Goal: Transaction & Acquisition: Book appointment/travel/reservation

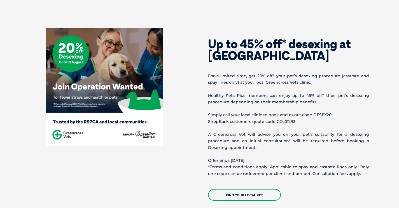
scroll to position [206, 0]
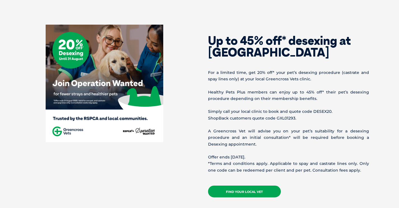
click at [248, 186] on link "Find your local vet" at bounding box center [244, 192] width 73 height 12
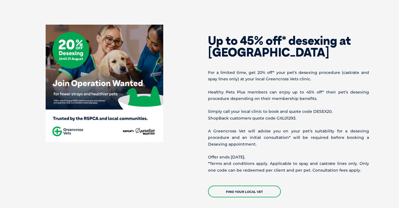
click at [289, 117] on p "Simply call your local clinic to book and quote code DESEX20. ShopBack customer…" at bounding box center [288, 114] width 161 height 13
copy p "GXL01293"
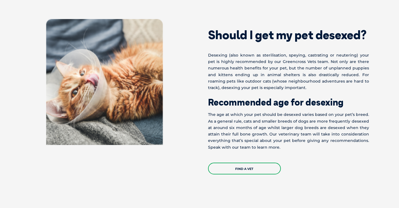
click at [189, 110] on div at bounding box center [109, 82] width 179 height 126
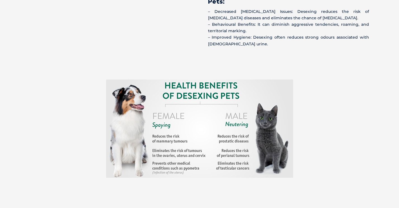
scroll to position [974, 0]
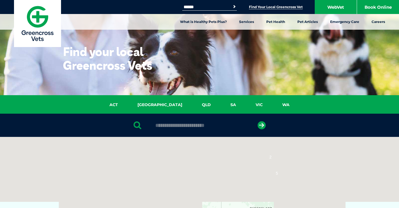
click at [201, 125] on input "text" at bounding box center [200, 126] width 94 height 6
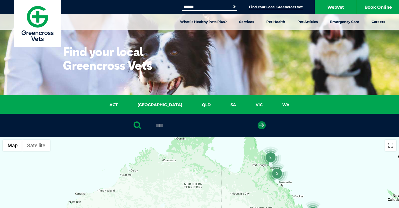
type input "****"
click at [265, 126] on icon "submit" at bounding box center [262, 125] width 8 height 8
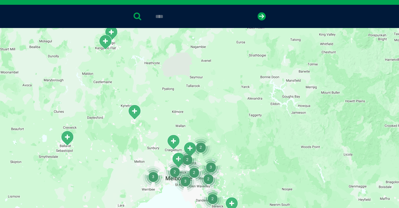
scroll to position [151, 0]
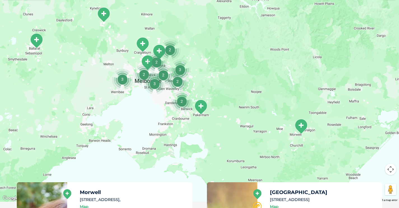
drag, startPoint x: 262, startPoint y: 132, endPoint x: 228, endPoint y: 73, distance: 67.9
click at [228, 73] on div at bounding box center [199, 94] width 399 height 216
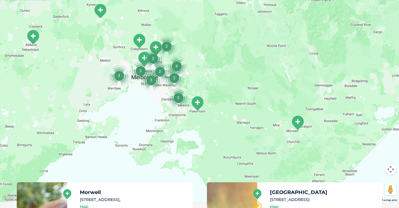
click at [296, 121] on img "Morwell" at bounding box center [298, 122] width 14 height 15
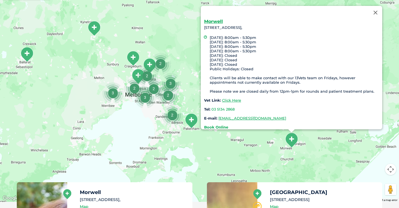
click at [224, 125] on strong "Book Online" at bounding box center [216, 127] width 24 height 4
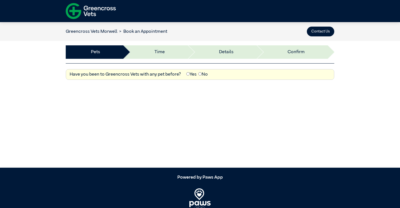
click at [198, 74] on div "Yes No" at bounding box center [197, 74] width 25 height 7
click at [204, 73] on label "No" at bounding box center [204, 74] width 10 height 7
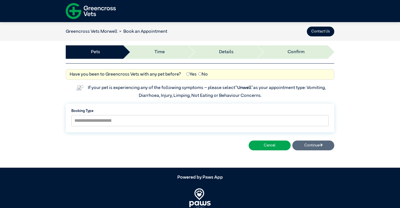
click at [202, 76] on label "No" at bounding box center [204, 74] width 10 height 7
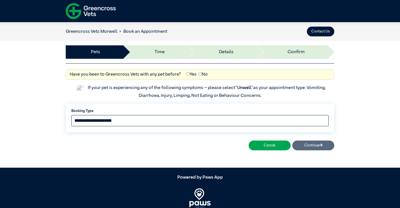
select select "*****"
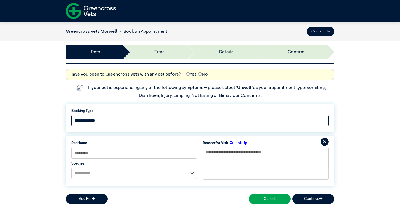
scroll to position [64, 0]
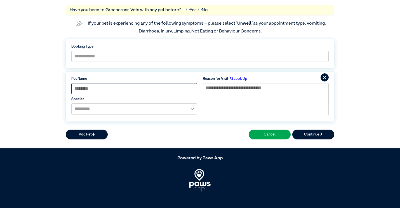
click at [126, 86] on input at bounding box center [134, 88] width 126 height 11
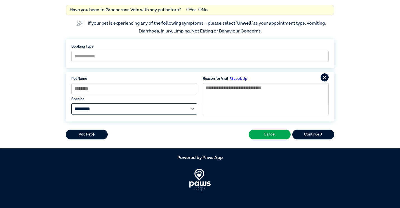
select select "*****"
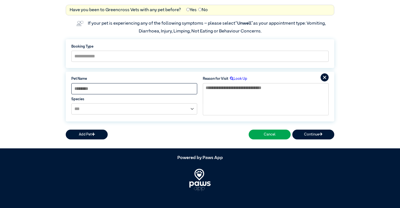
click at [110, 85] on input at bounding box center [134, 88] width 126 height 11
type input "*****"
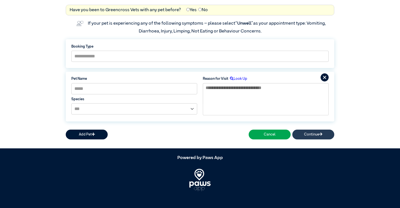
click at [314, 133] on button "Continue" at bounding box center [314, 135] width 42 height 10
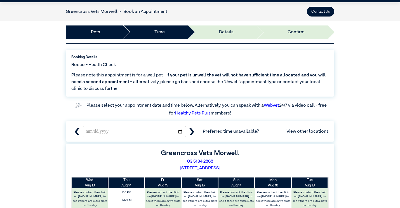
scroll to position [84, 0]
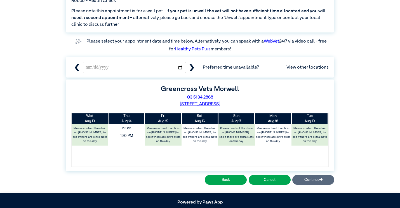
click at [127, 136] on span "1:20 PM" at bounding box center [127, 136] width 44 height 8
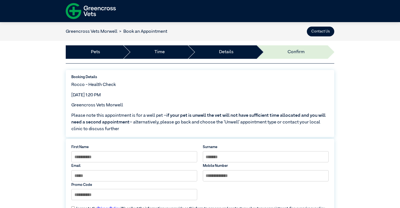
scroll to position [101, 0]
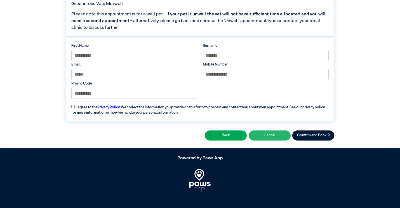
click at [276, 136] on button "Cancel" at bounding box center [270, 135] width 42 height 10
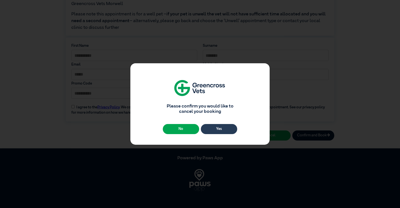
click at [218, 126] on button "Yes" at bounding box center [219, 129] width 36 height 10
